Goal: Task Accomplishment & Management: Manage account settings

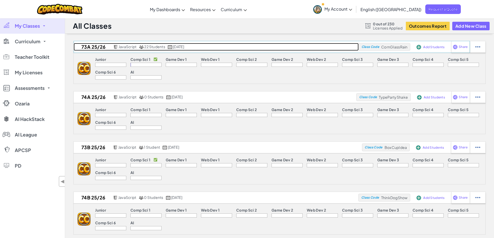
click at [99, 45] on h2 "73a 25/26" at bounding box center [93, 47] width 38 height 8
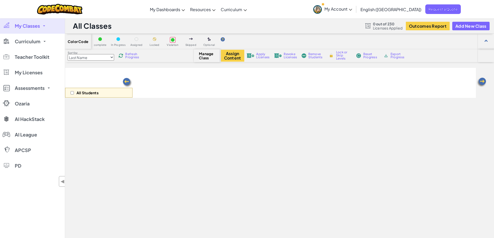
select select "560f1a9f22961295f9427742"
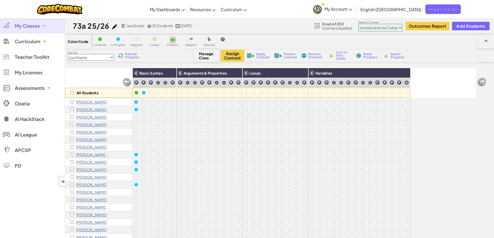
click at [38, 26] on span "My Classes" at bounding box center [27, 26] width 25 height 5
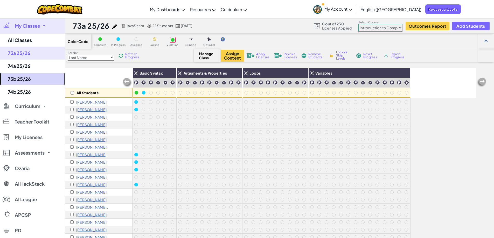
click at [26, 79] on link "73b 25/26" at bounding box center [32, 79] width 65 height 13
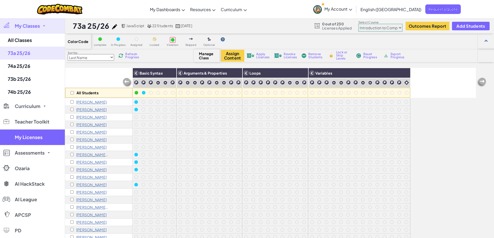
select select "560f1a9f22961295f9427742"
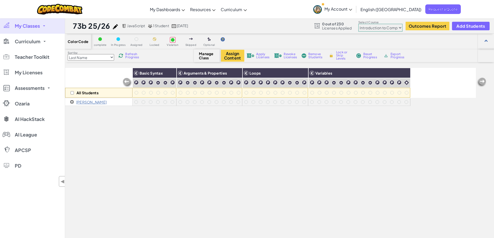
click at [71, 102] on input "checkbox" at bounding box center [71, 101] width 3 height 3
checkbox input "true"
click at [309, 54] on span "Remove Students" at bounding box center [316, 56] width 16 height 6
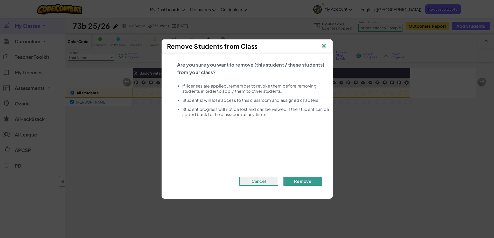
click at [305, 181] on button "Remove" at bounding box center [303, 181] width 39 height 9
checkbox input "false"
